Goal: Task Accomplishment & Management: Manage account settings

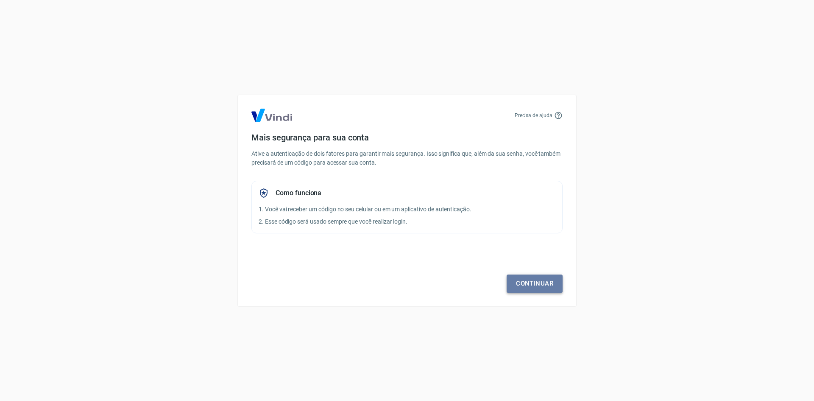
click at [540, 279] on link "Continuar" at bounding box center [535, 283] width 56 height 18
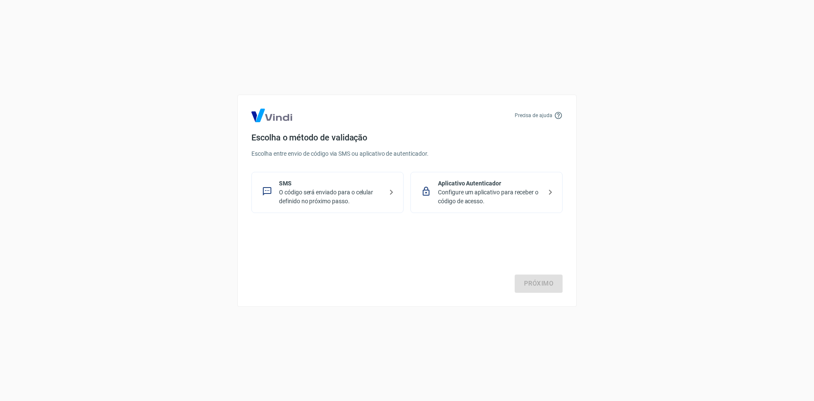
click at [525, 187] on p "Aplicativo Autenticador" at bounding box center [490, 183] width 104 height 9
click at [547, 284] on link "Próximo" at bounding box center [539, 283] width 48 height 18
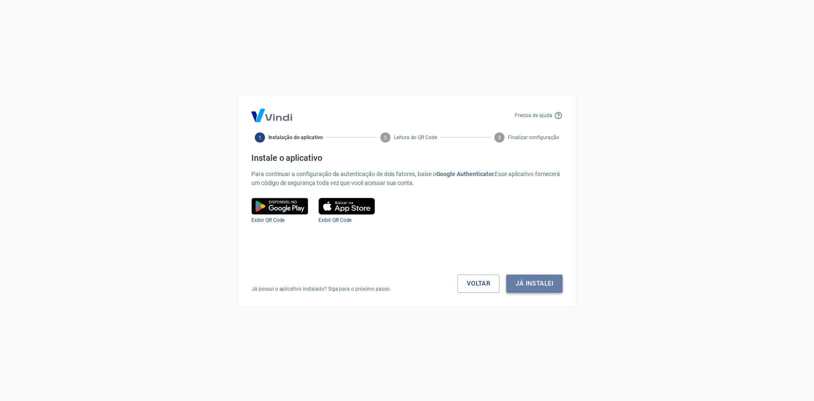
click at [519, 284] on button "Já instalei" at bounding box center [534, 283] width 56 height 18
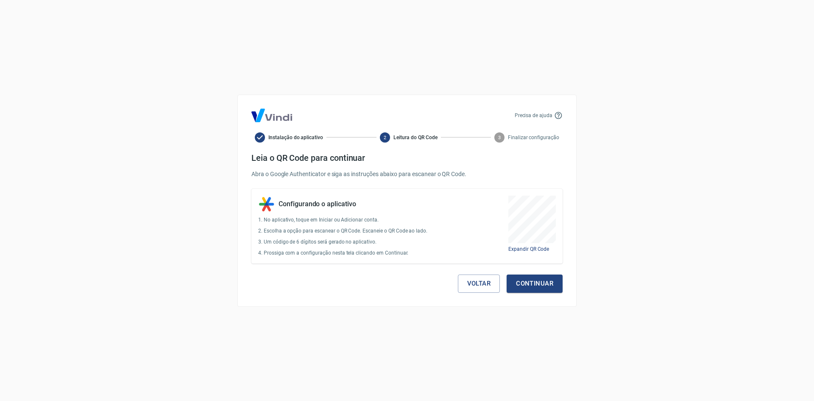
drag, startPoint x: 505, startPoint y: 192, endPoint x: 545, endPoint y: 226, distance: 53.0
click at [546, 400] on div at bounding box center [407, 401] width 814 height 0
drag, startPoint x: 506, startPoint y: 194, endPoint x: 559, endPoint y: 244, distance: 72.9
click at [559, 400] on div at bounding box center [407, 401] width 814 height 0
click at [553, 290] on button "Continuar" at bounding box center [535, 283] width 56 height 18
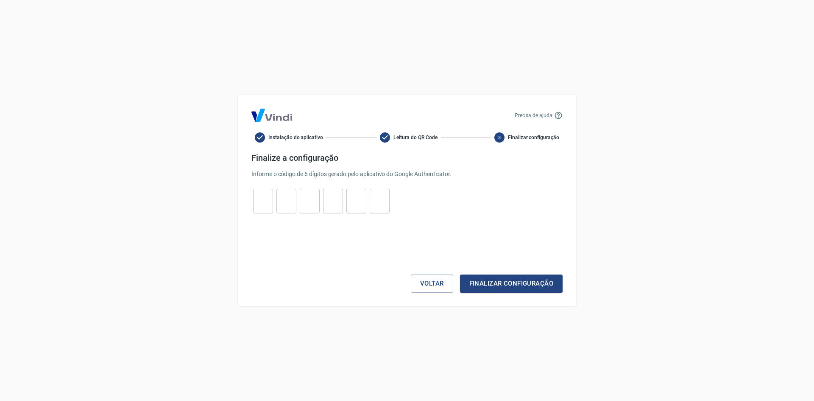
click at [271, 198] on input "tel" at bounding box center [263, 201] width 20 height 18
type input "0"
type input "7"
type input "3"
type input "1"
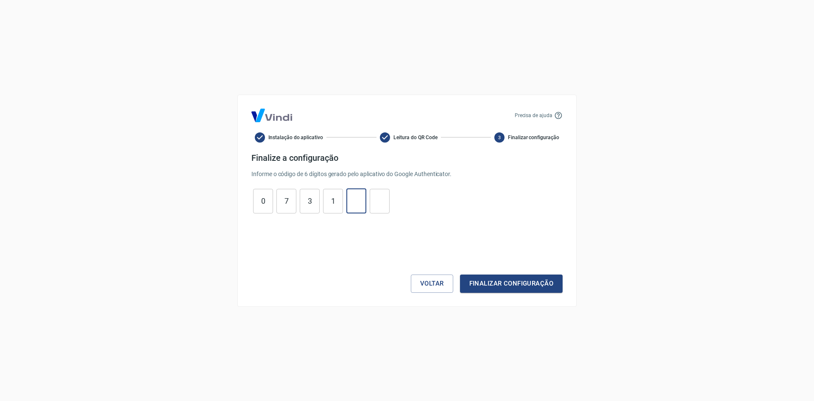
type input "8"
type input "6"
click at [497, 287] on button "Finalizar configuração" at bounding box center [511, 283] width 103 height 18
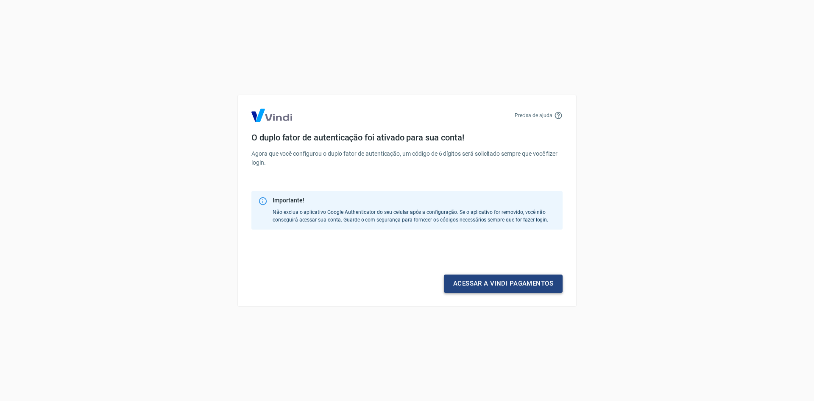
click at [494, 284] on link "Acessar a Vindi pagamentos" at bounding box center [503, 283] width 119 height 18
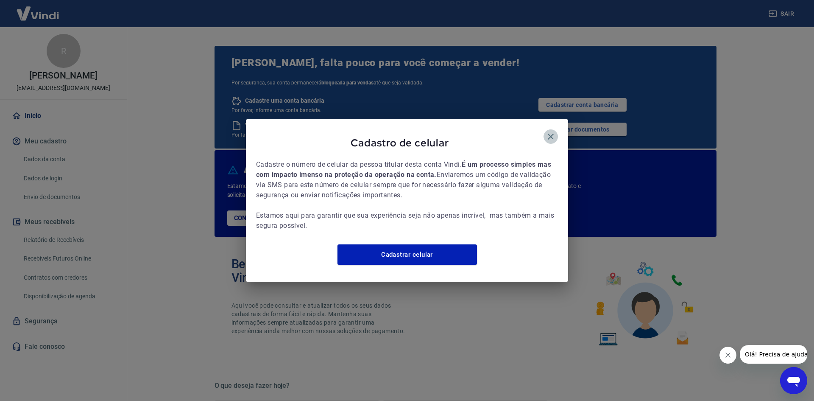
click at [549, 134] on icon "button" at bounding box center [551, 137] width 6 height 6
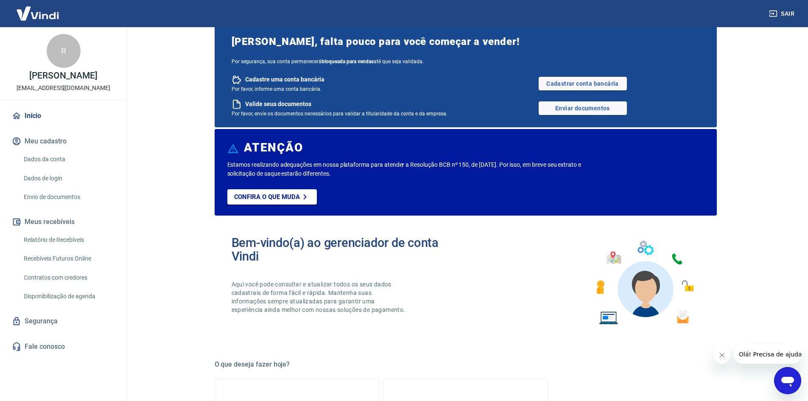
scroll to position [56, 0]
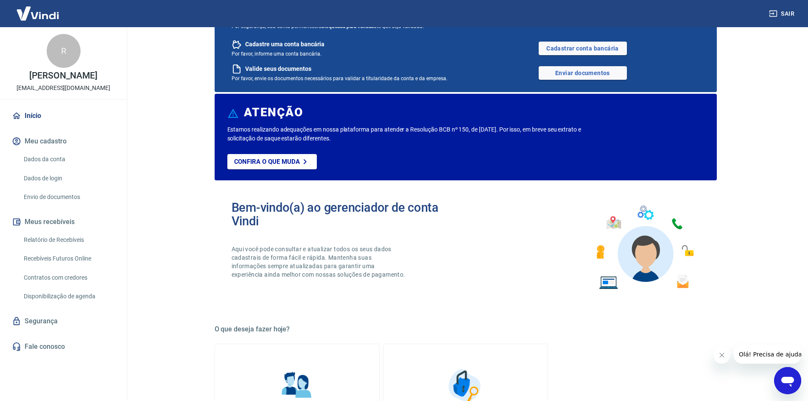
click at [64, 157] on link "Dados da conta" at bounding box center [68, 159] width 96 height 17
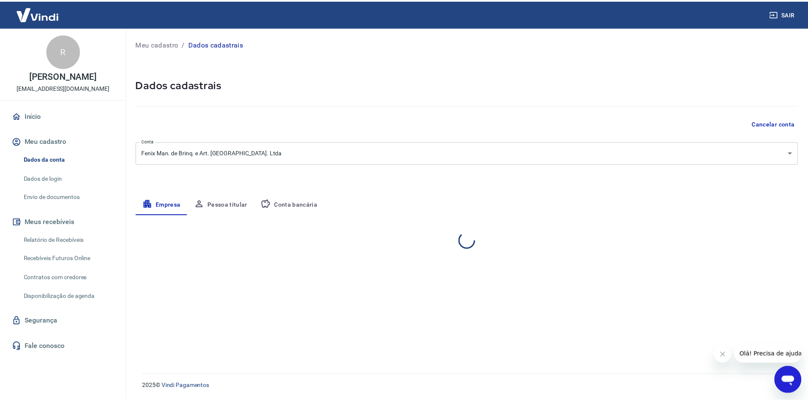
select select "SP"
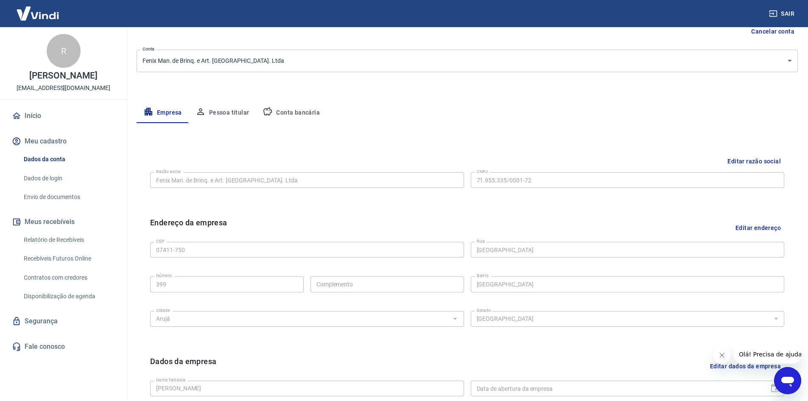
scroll to position [70, 0]
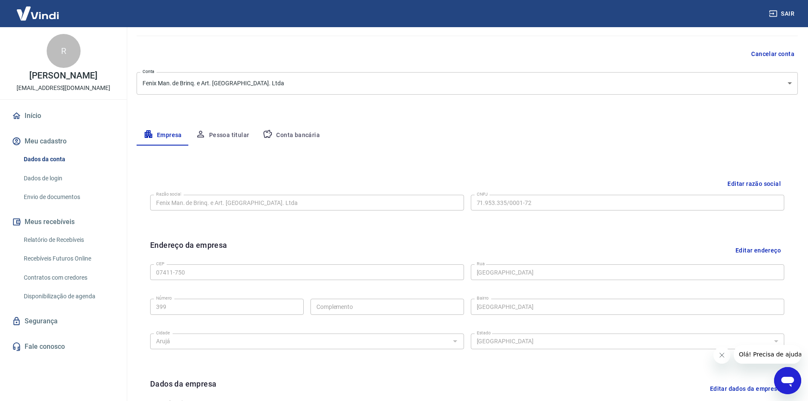
click at [234, 133] on button "Pessoa titular" at bounding box center [222, 135] width 67 height 20
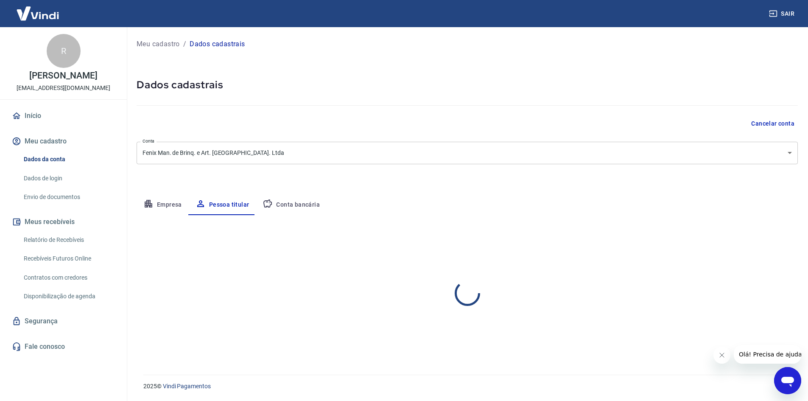
scroll to position [0, 0]
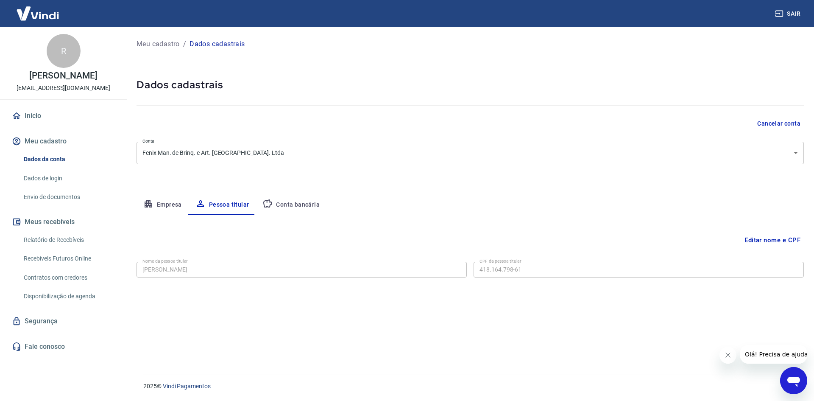
click at [284, 206] on button "Conta bancária" at bounding box center [291, 205] width 71 height 20
click at [166, 205] on button "Empresa" at bounding box center [163, 205] width 52 height 20
select select "SP"
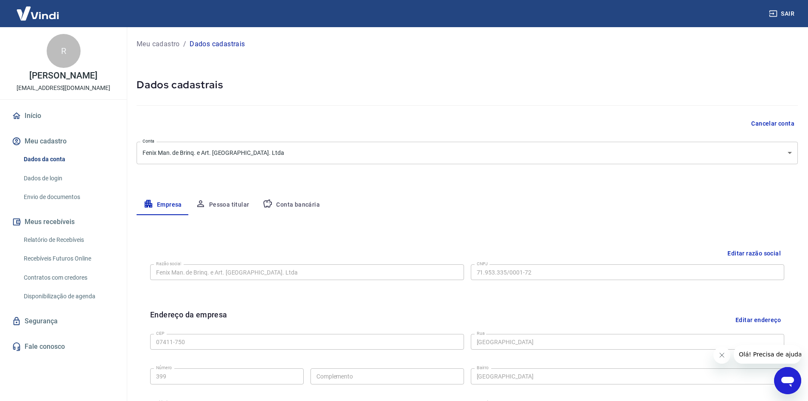
click at [211, 202] on button "Pessoa titular" at bounding box center [222, 205] width 67 height 20
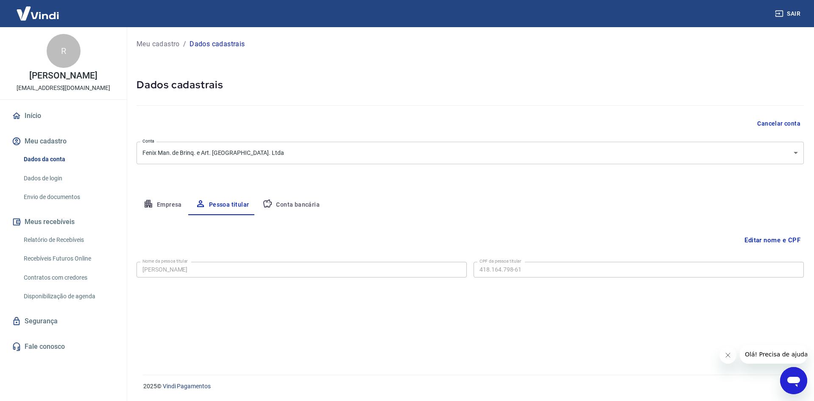
click at [170, 204] on button "Empresa" at bounding box center [163, 205] width 52 height 20
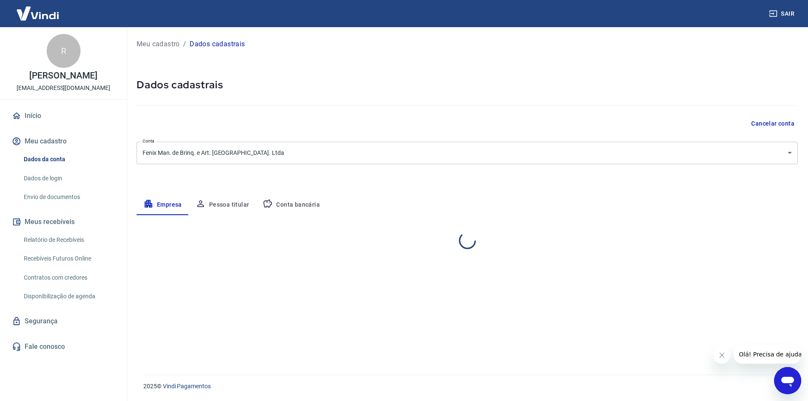
select select "SP"
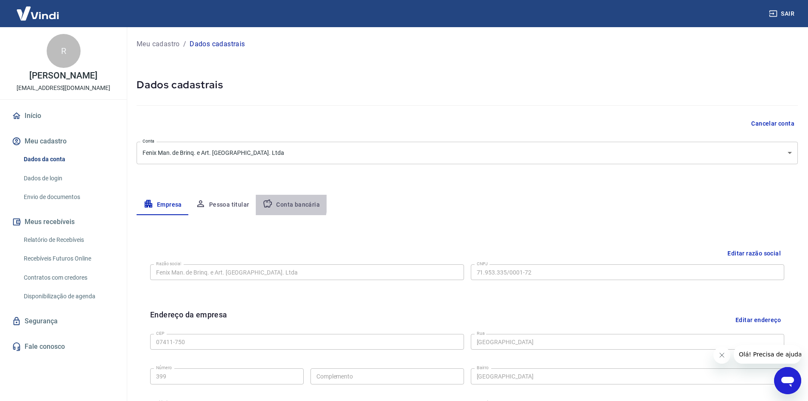
click at [258, 201] on button "Conta bancária" at bounding box center [291, 205] width 71 height 20
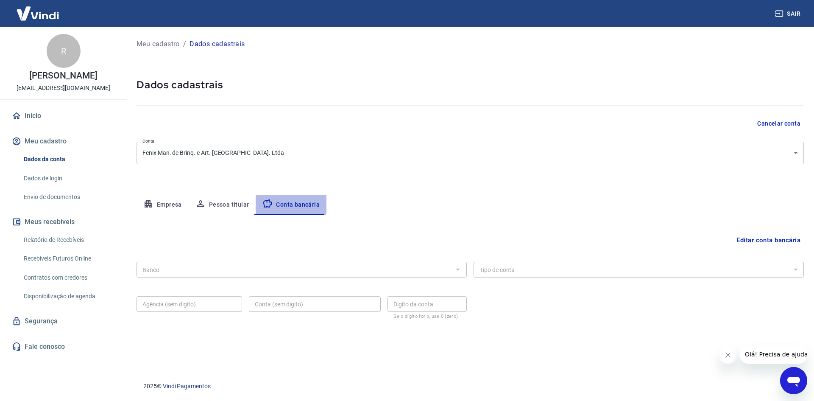
click at [286, 200] on button "Conta bancária" at bounding box center [291, 205] width 71 height 20
click at [165, 204] on button "Empresa" at bounding box center [163, 205] width 52 height 20
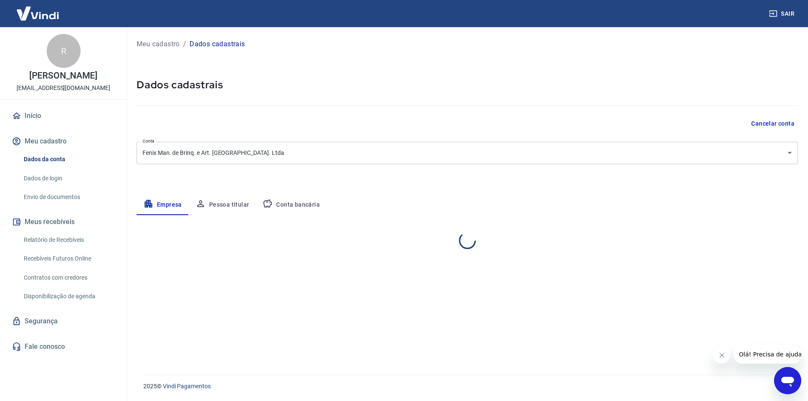
select select "SP"
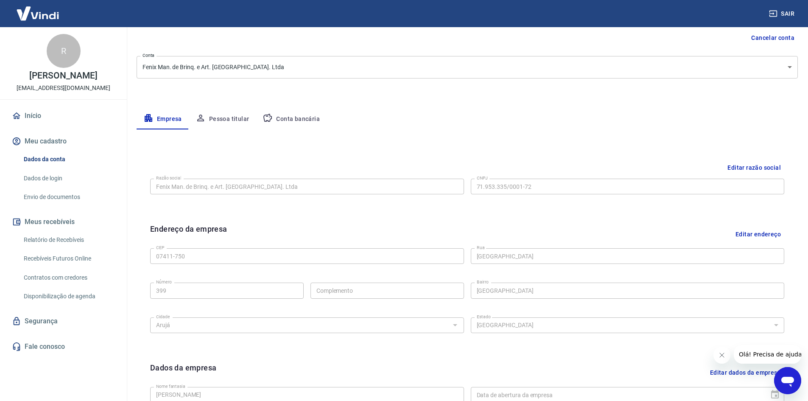
scroll to position [70, 0]
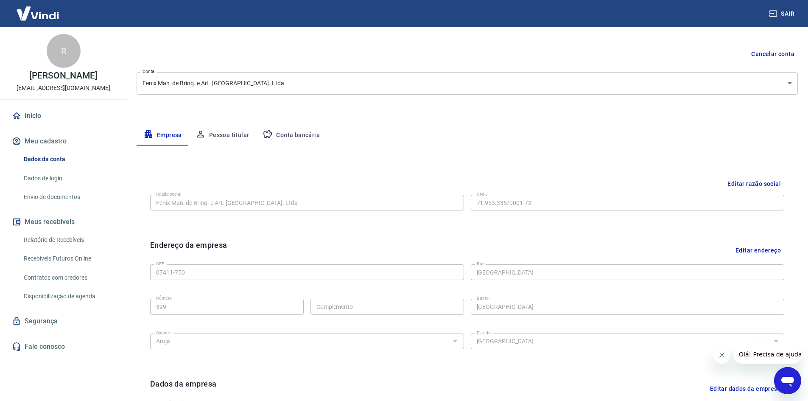
click at [229, 134] on button "Pessoa titular" at bounding box center [222, 135] width 67 height 20
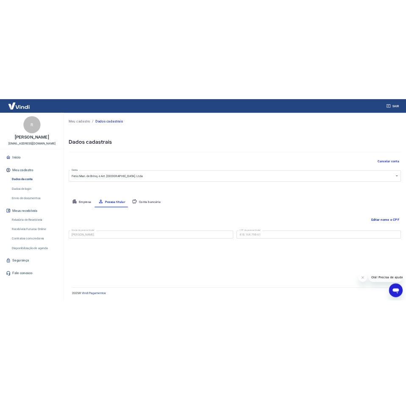
scroll to position [0, 0]
